Goal: Check status

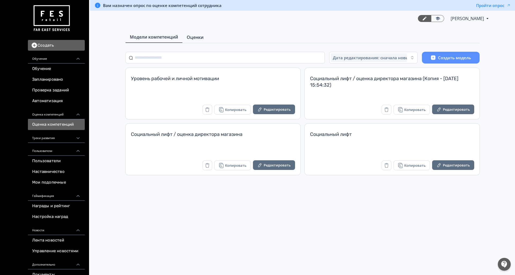
click at [188, 37] on span "Оценки" at bounding box center [195, 37] width 17 height 6
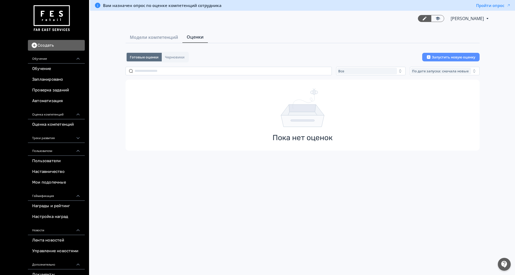
click at [352, 65] on div "Готовые оценки Черновики Запустить новую оценку Все По дате запуска: сначала но…" at bounding box center [303, 101] width 354 height 99
click at [353, 69] on div "Все" at bounding box center [367, 71] width 60 height 6
click at [353, 92] on span "Активные" at bounding box center [353, 92] width 20 height 5
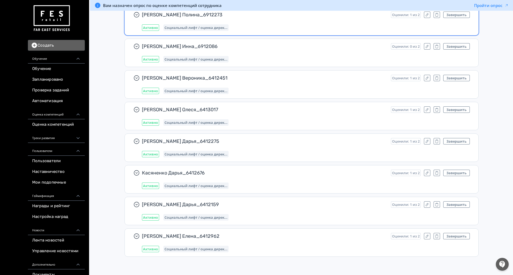
scroll to position [4979, 0]
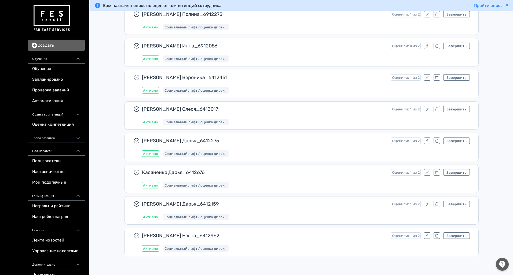
click at [62, 20] on img at bounding box center [51, 18] width 39 height 30
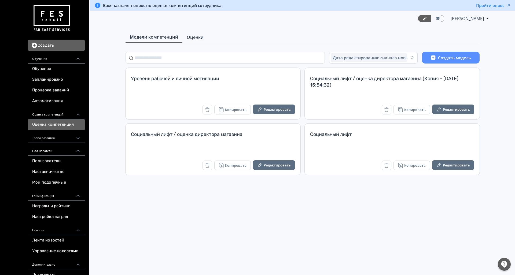
click at [195, 37] on span "Оценки" at bounding box center [195, 37] width 17 height 6
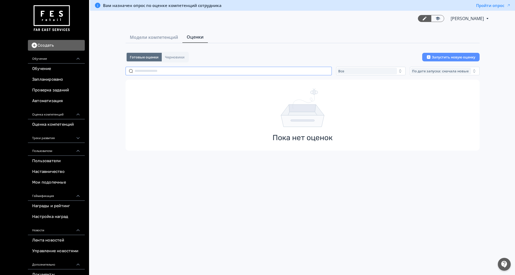
click at [180, 72] on input "text" at bounding box center [229, 71] width 206 height 9
paste input "**********"
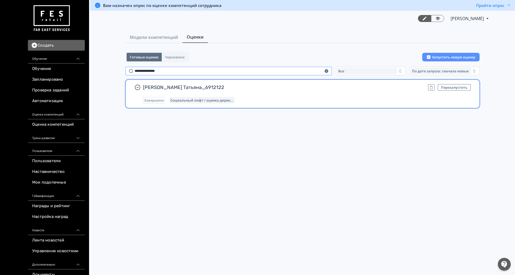
type input "**********"
click at [325, 88] on span "Онучина Татьяна_6912122" at bounding box center [283, 87] width 281 height 6
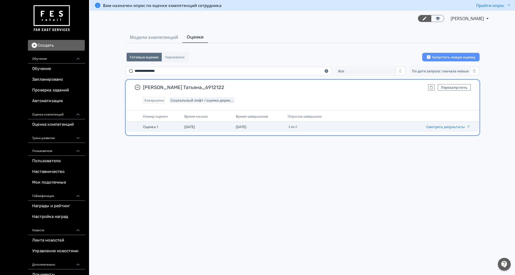
click at [444, 128] on button "Смотреть результаты" at bounding box center [448, 127] width 44 height 4
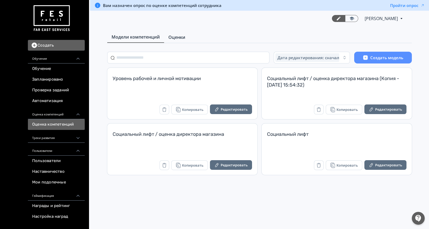
click at [181, 35] on span "Оценки" at bounding box center [176, 37] width 17 height 6
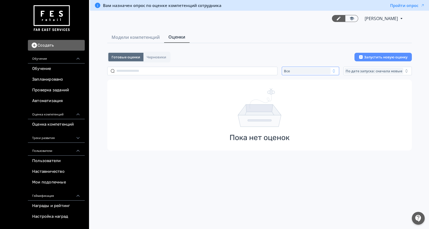
click at [311, 72] on div "Все" at bounding box center [307, 71] width 48 height 6
drag, startPoint x: 311, startPoint y: 72, endPoint x: 306, endPoint y: 94, distance: 22.9
click at [306, 94] on span "Активные" at bounding box center [299, 92] width 20 height 5
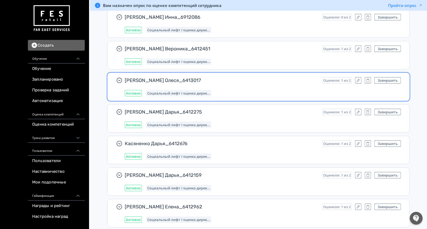
scroll to position [287, 0]
